Goal: Task Accomplishment & Management: Use online tool/utility

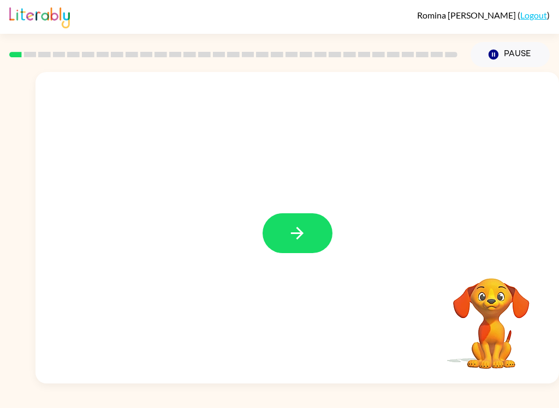
click at [312, 226] on button "button" at bounding box center [298, 233] width 70 height 40
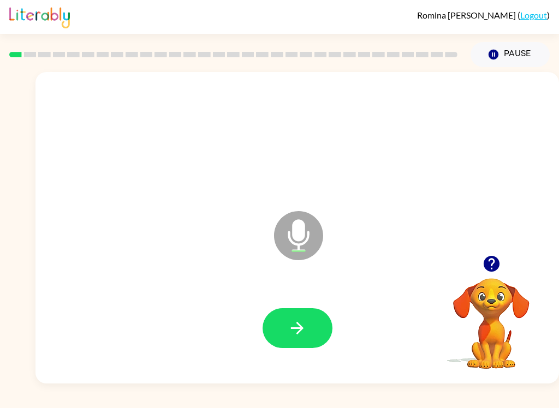
click at [315, 327] on button "button" at bounding box center [298, 328] width 70 height 40
click at [311, 329] on button "button" at bounding box center [298, 328] width 70 height 40
click at [300, 326] on icon "button" at bounding box center [297, 328] width 13 height 13
click at [307, 326] on button "button" at bounding box center [298, 328] width 70 height 40
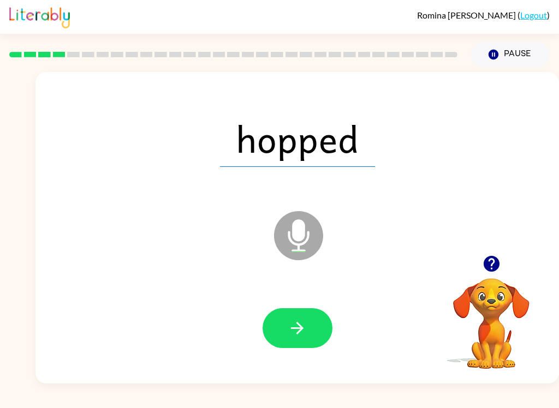
click at [310, 329] on button "button" at bounding box center [298, 328] width 70 height 40
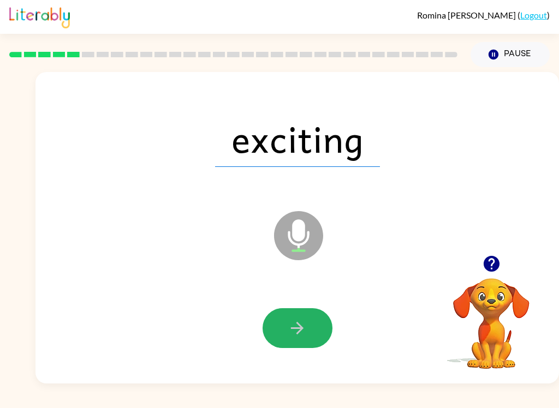
click at [318, 330] on button "button" at bounding box center [298, 328] width 70 height 40
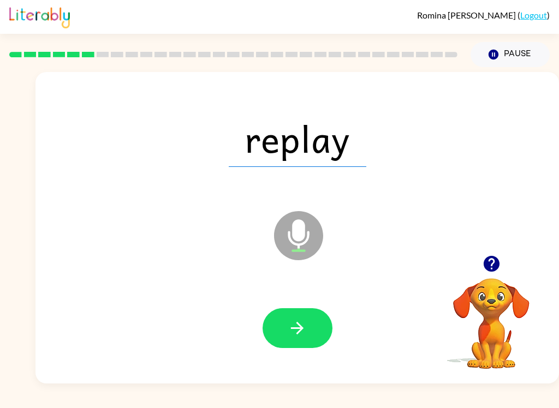
click at [314, 326] on button "button" at bounding box center [298, 328] width 70 height 40
click at [311, 324] on button "button" at bounding box center [298, 328] width 70 height 40
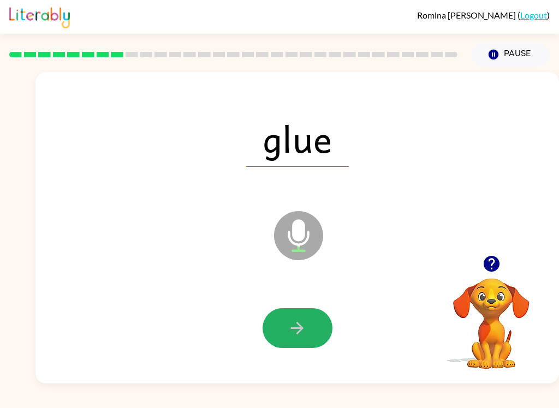
click at [301, 324] on icon "button" at bounding box center [297, 328] width 19 height 19
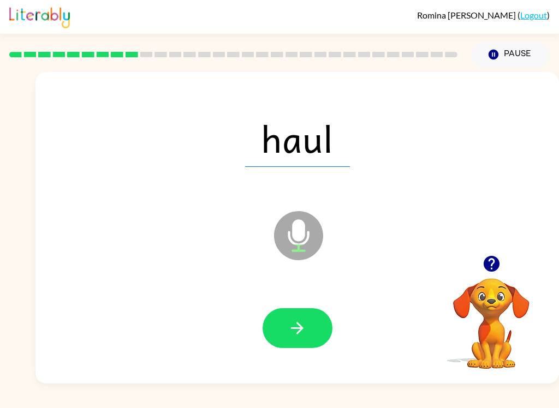
click at [306, 332] on icon "button" at bounding box center [297, 328] width 19 height 19
click at [301, 330] on icon "button" at bounding box center [297, 328] width 13 height 13
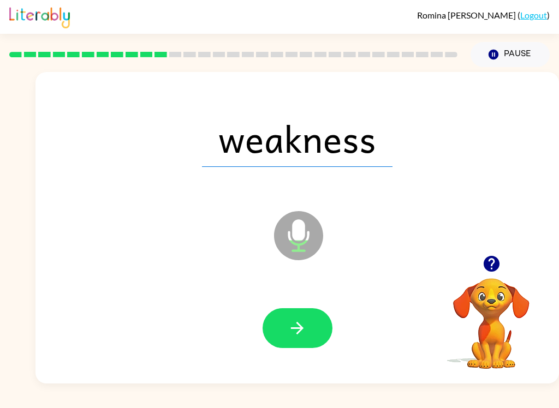
click at [320, 335] on button "button" at bounding box center [298, 328] width 70 height 40
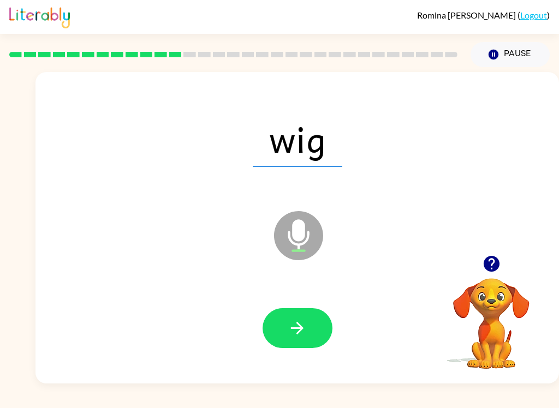
click at [310, 330] on button "button" at bounding box center [298, 328] width 70 height 40
click at [294, 330] on icon "button" at bounding box center [297, 328] width 19 height 19
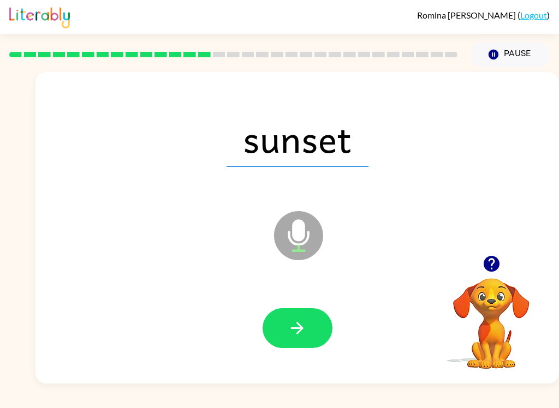
click at [313, 333] on button "button" at bounding box center [298, 328] width 70 height 40
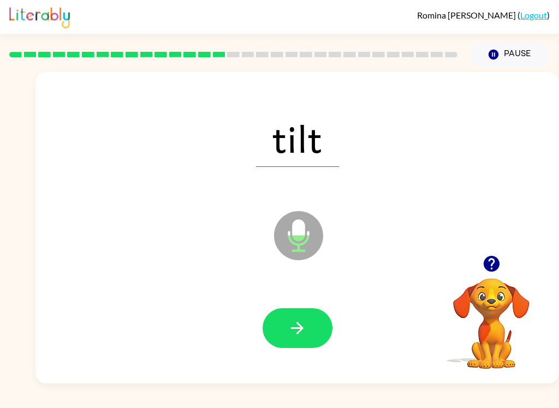
click at [307, 332] on button "button" at bounding box center [298, 328] width 70 height 40
click at [303, 329] on icon "button" at bounding box center [297, 328] width 13 height 13
click at [298, 321] on icon "button" at bounding box center [297, 328] width 19 height 19
click at [298, 331] on icon "button" at bounding box center [297, 328] width 19 height 19
click at [296, 333] on icon "button" at bounding box center [297, 328] width 19 height 19
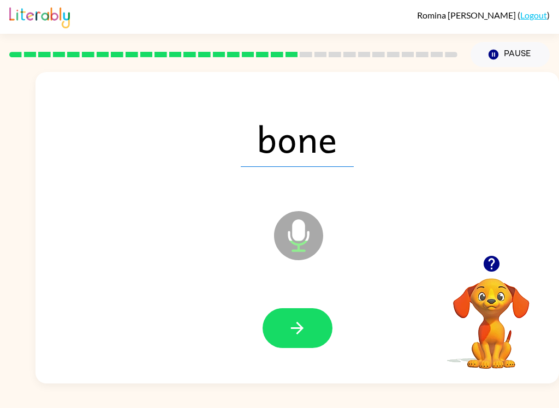
click at [299, 330] on icon "button" at bounding box center [297, 328] width 19 height 19
click at [306, 329] on icon "button" at bounding box center [297, 328] width 19 height 19
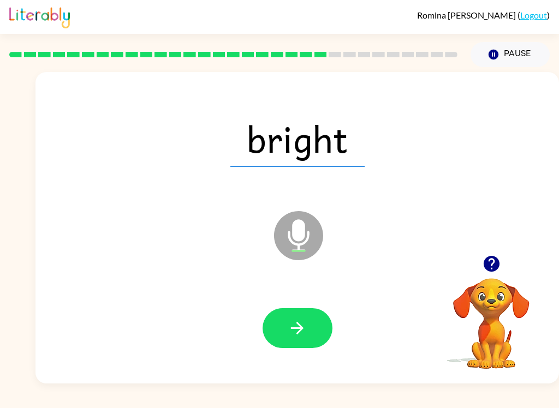
click at [300, 333] on icon "button" at bounding box center [297, 328] width 19 height 19
click at [305, 330] on icon "button" at bounding box center [297, 328] width 19 height 19
click at [311, 326] on button "button" at bounding box center [298, 328] width 70 height 40
click at [305, 330] on icon "button" at bounding box center [297, 328] width 19 height 19
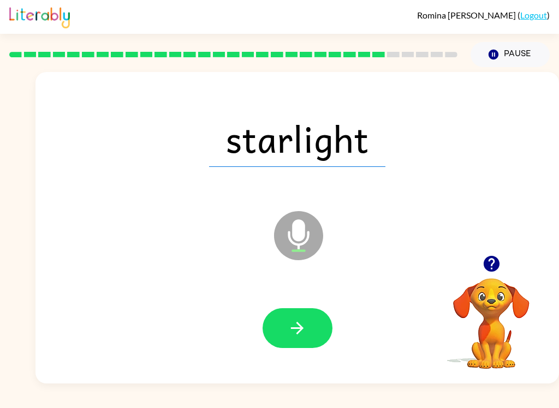
click at [309, 333] on button "button" at bounding box center [298, 328] width 70 height 40
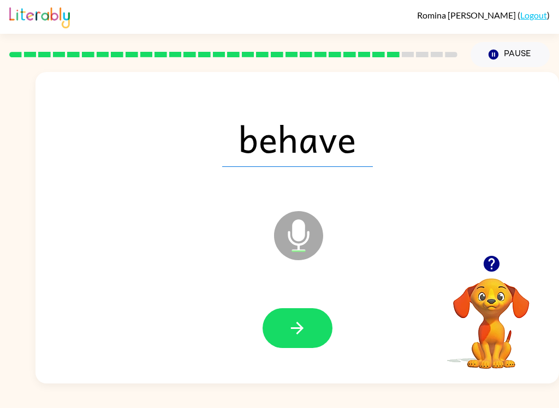
click at [302, 332] on icon "button" at bounding box center [297, 328] width 19 height 19
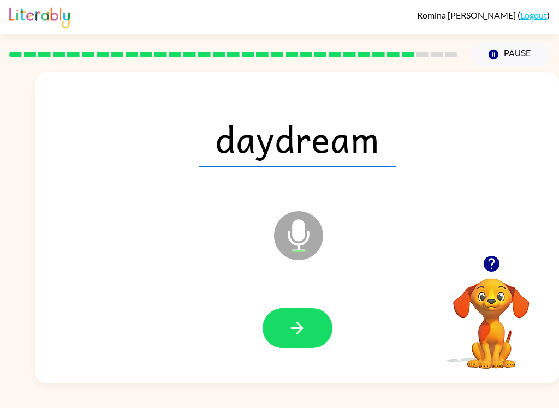
click at [305, 325] on icon "button" at bounding box center [297, 328] width 19 height 19
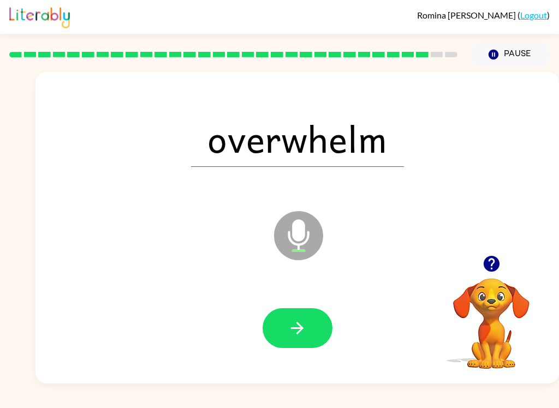
click at [299, 333] on icon "button" at bounding box center [297, 328] width 13 height 13
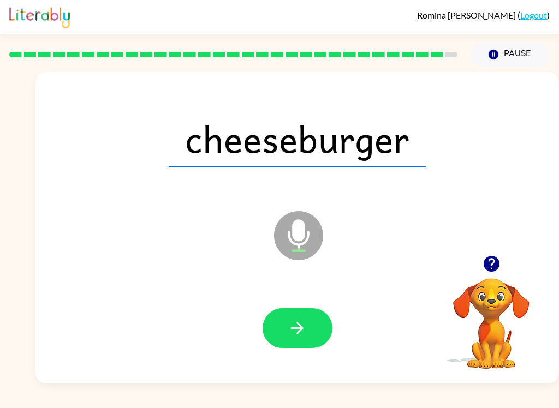
click at [315, 329] on button "button" at bounding box center [298, 328] width 70 height 40
